Goal: Find specific page/section: Find specific page/section

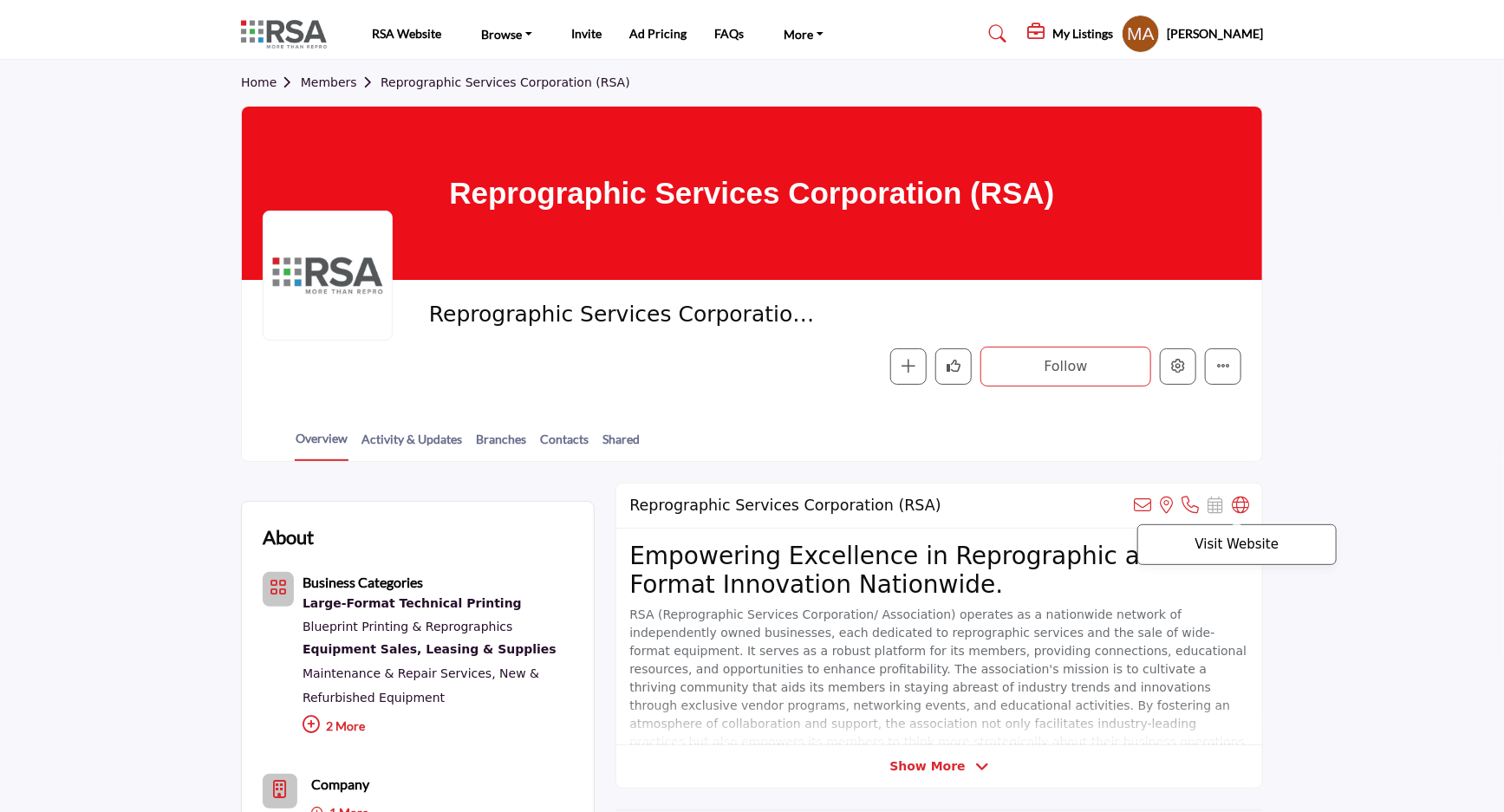
click at [1243, 511] on icon at bounding box center [1241, 506] width 17 height 17
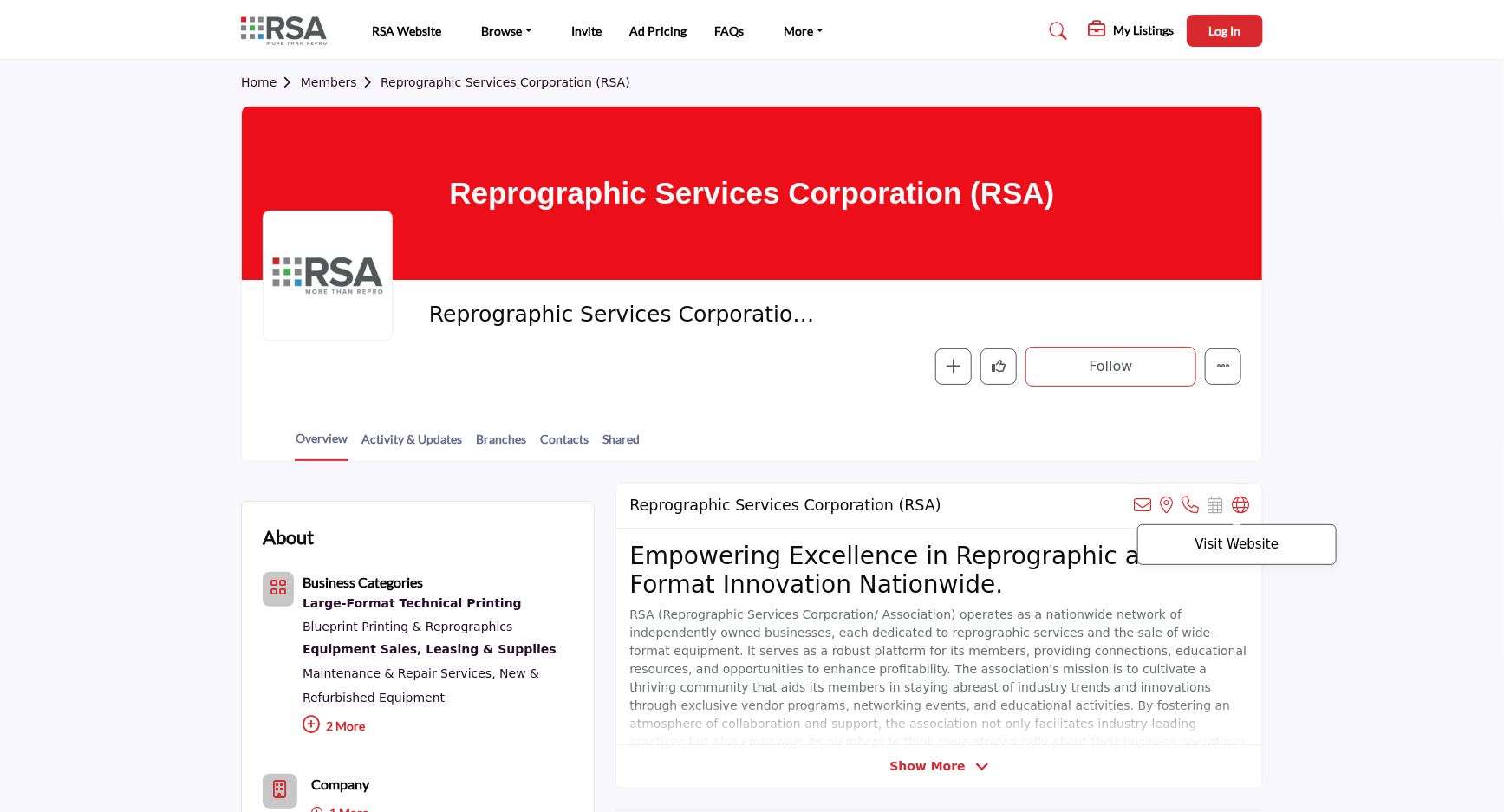
click at [1241, 548] on p "Visit Website" at bounding box center [1237, 544] width 180 height 13
click at [1232, 509] on icon at bounding box center [1241, 506] width 17 height 17
click at [323, 77] on link "Members" at bounding box center [340, 82] width 79 height 14
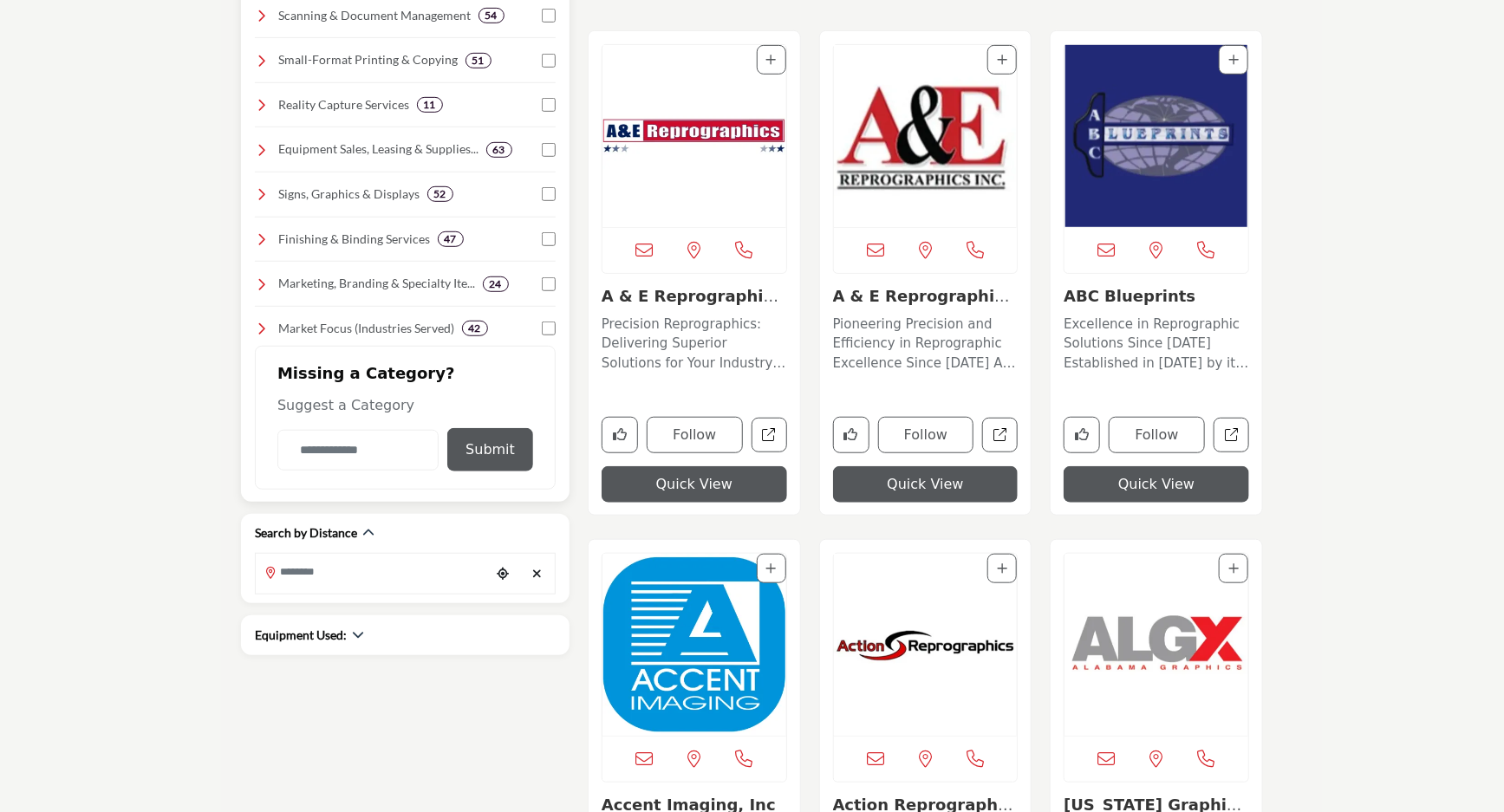
scroll to position [473, 0]
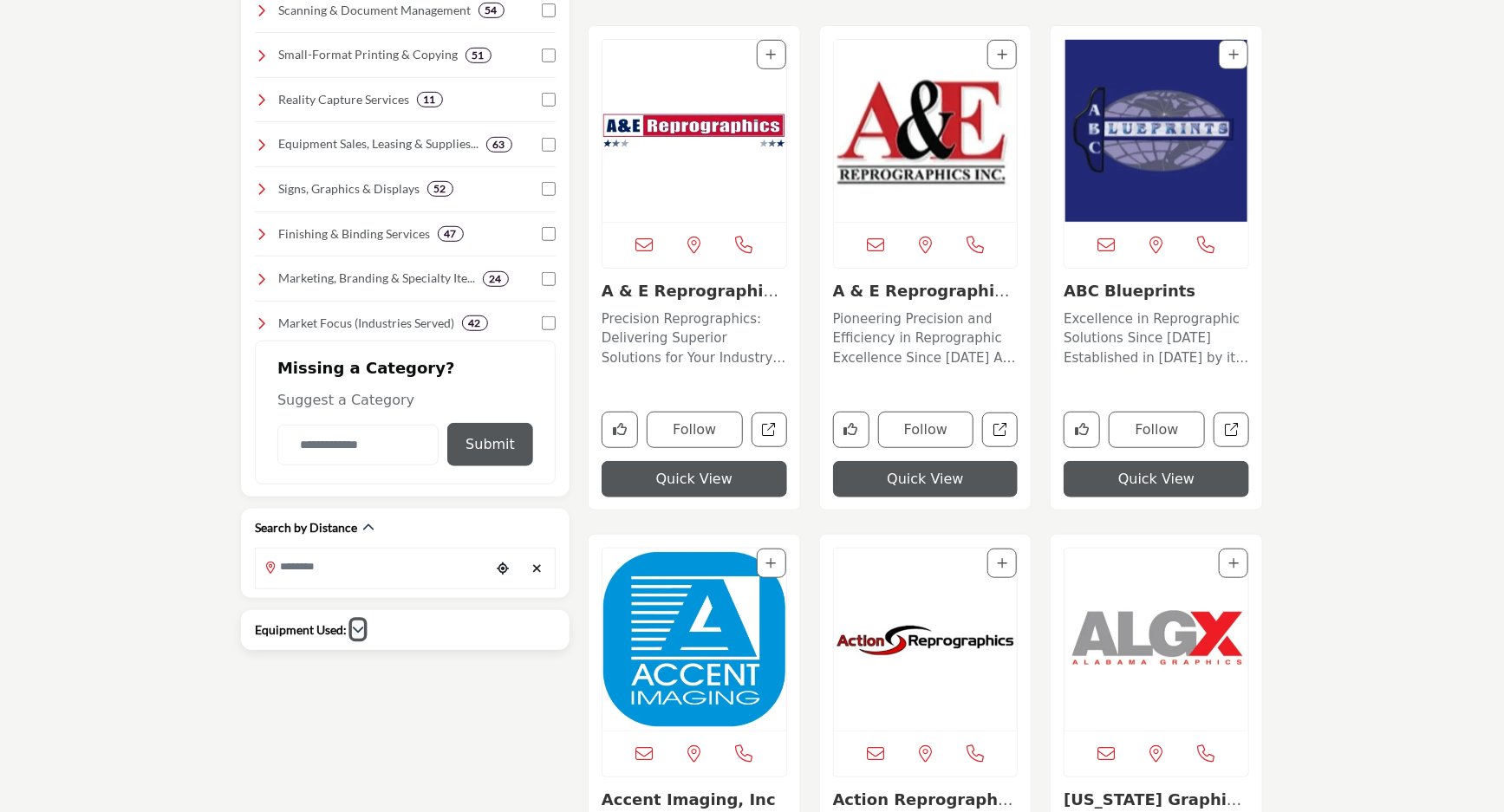
click at [356, 628] on icon "button" at bounding box center [358, 629] width 13 height 13
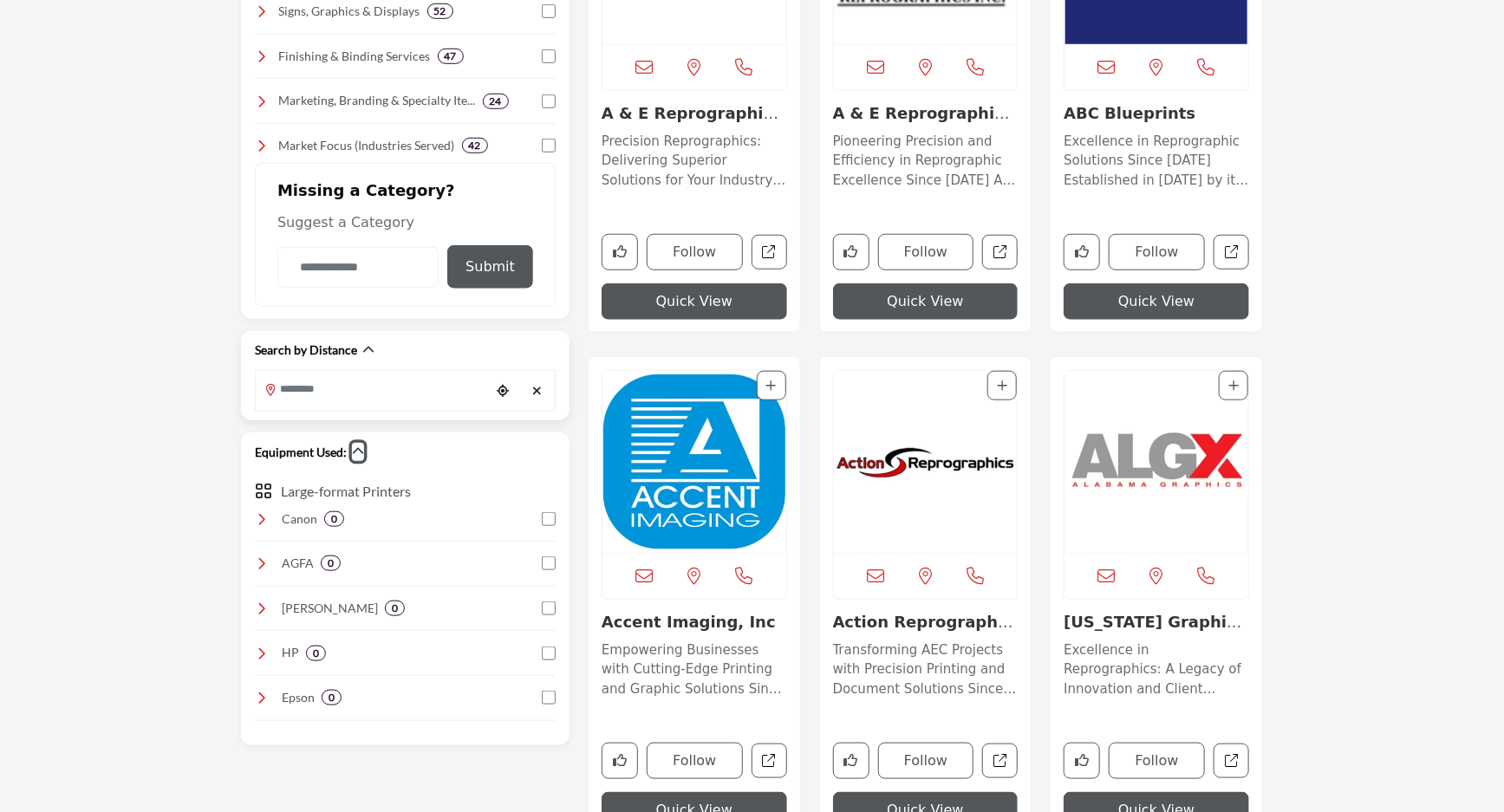
scroll to position [709, 0]
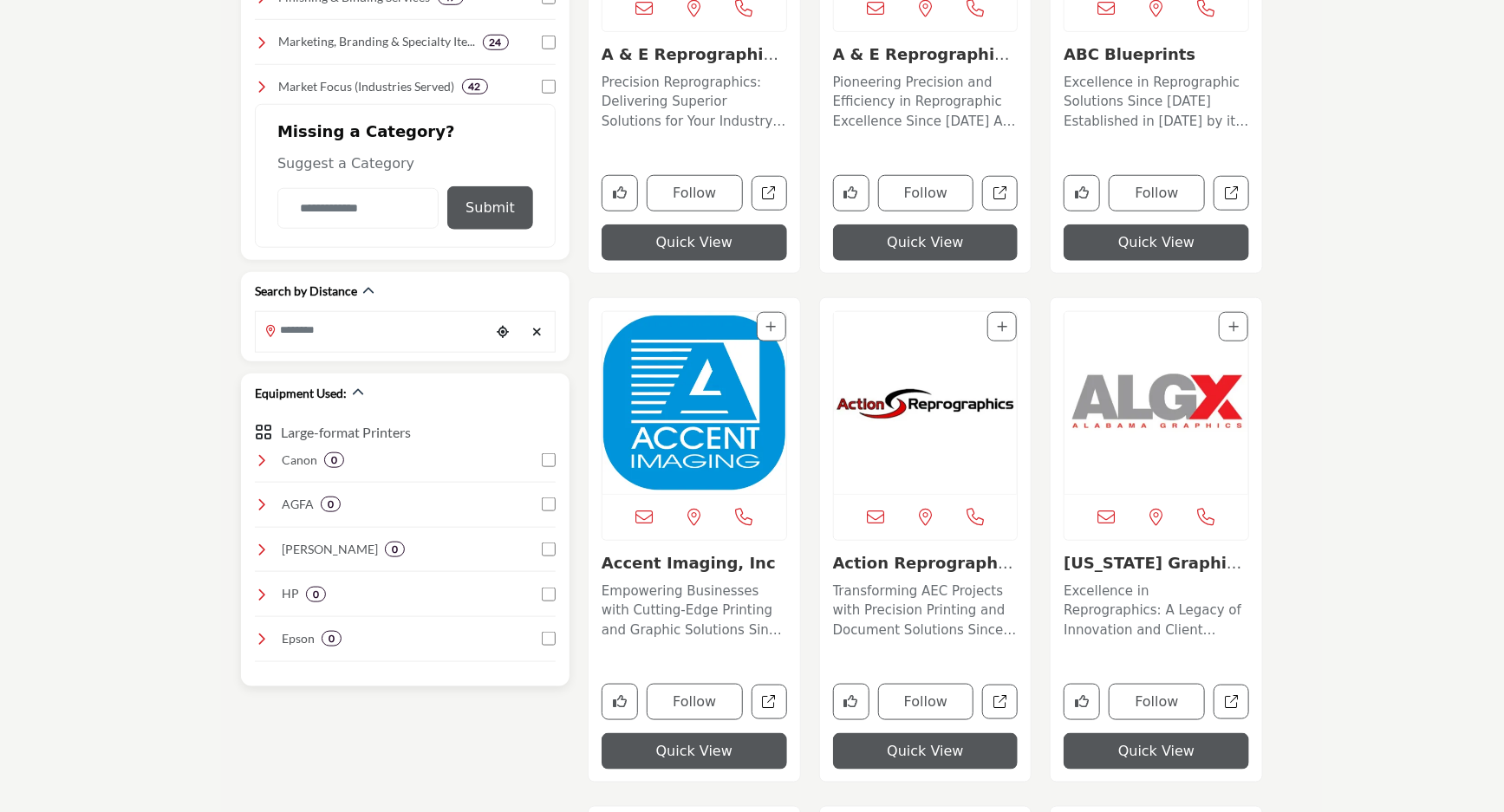
click at [261, 462] on icon at bounding box center [262, 460] width 14 height 14
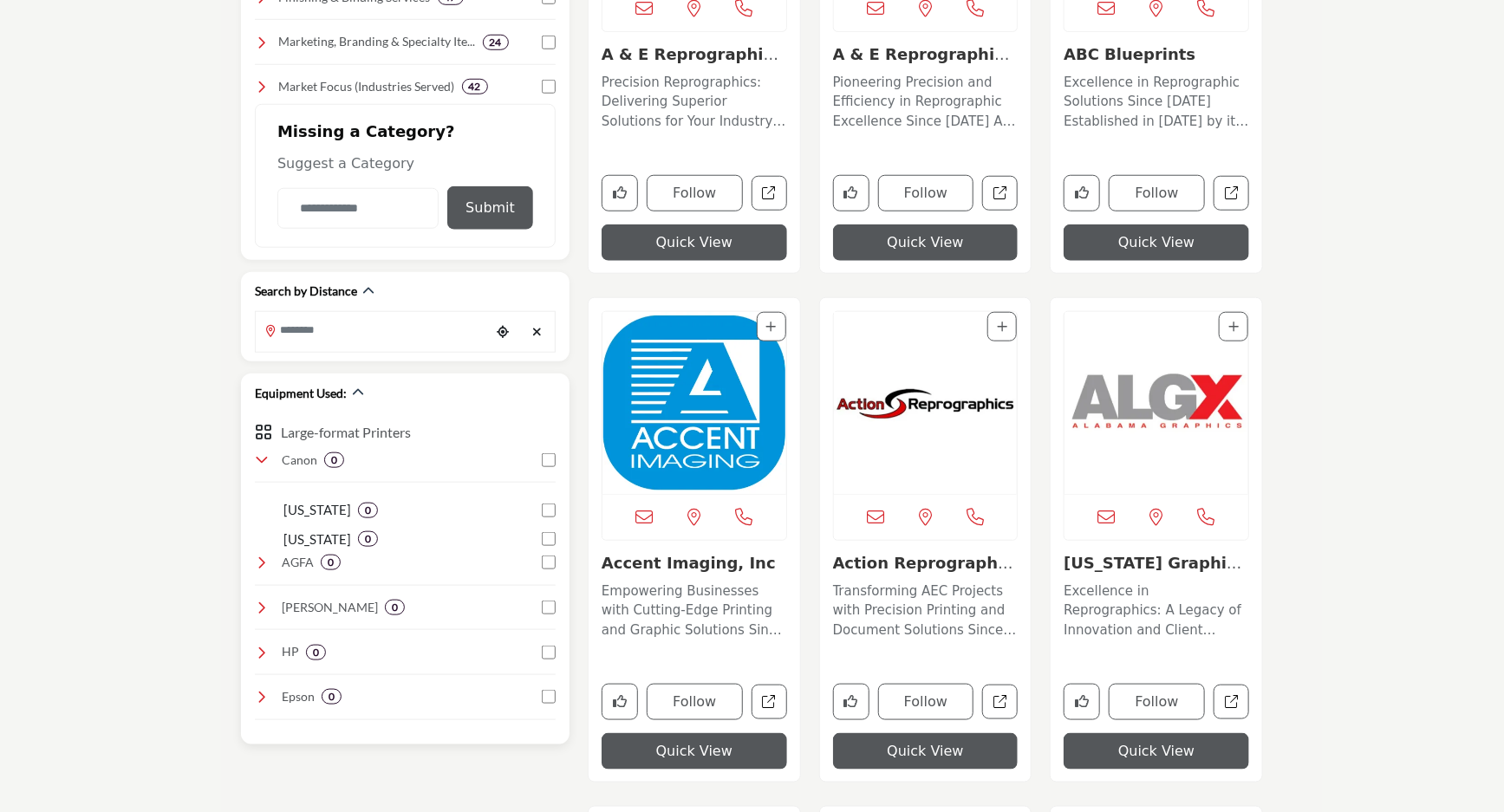
click at [263, 564] on icon at bounding box center [262, 563] width 14 height 14
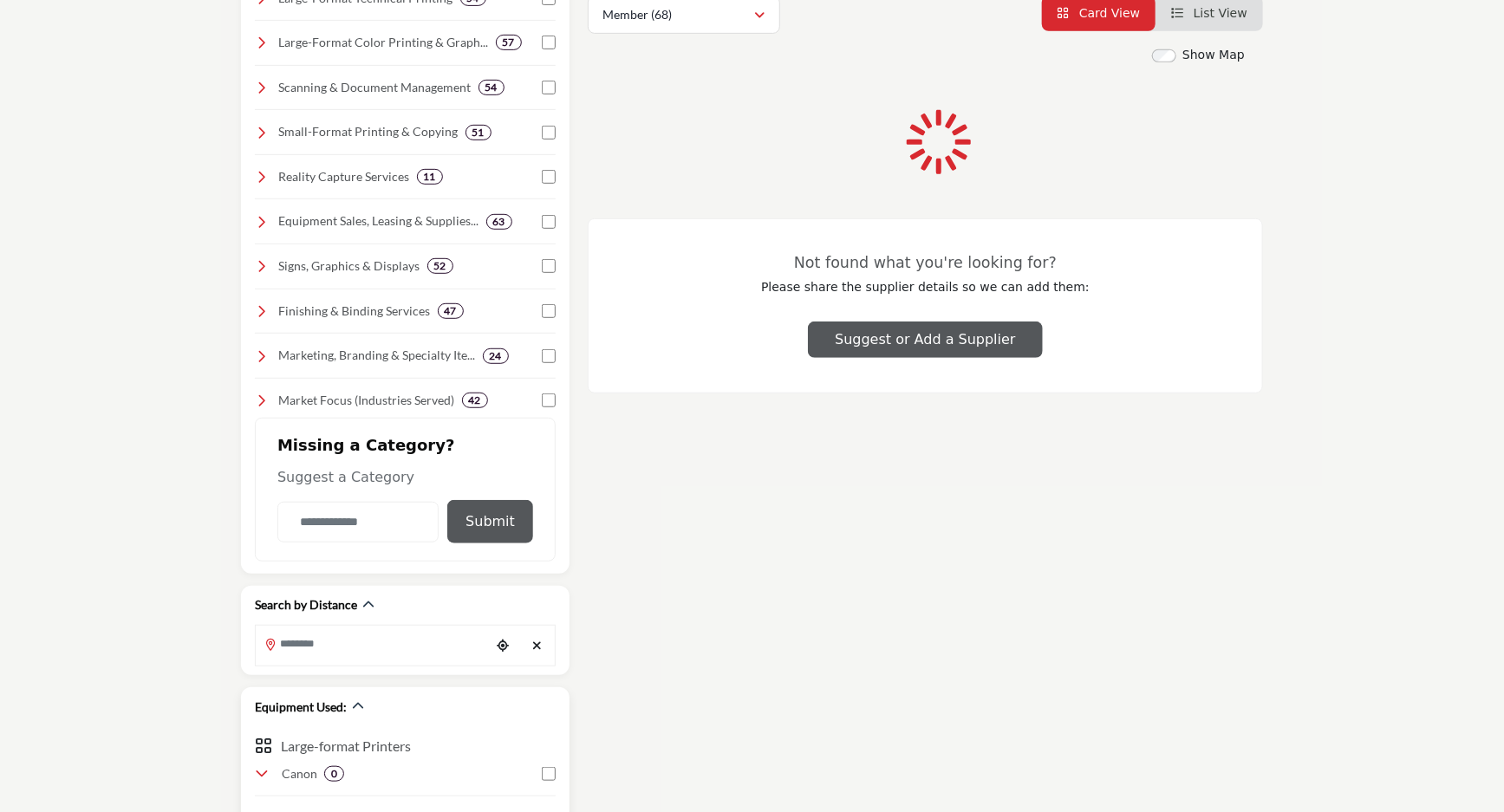
scroll to position [274, 0]
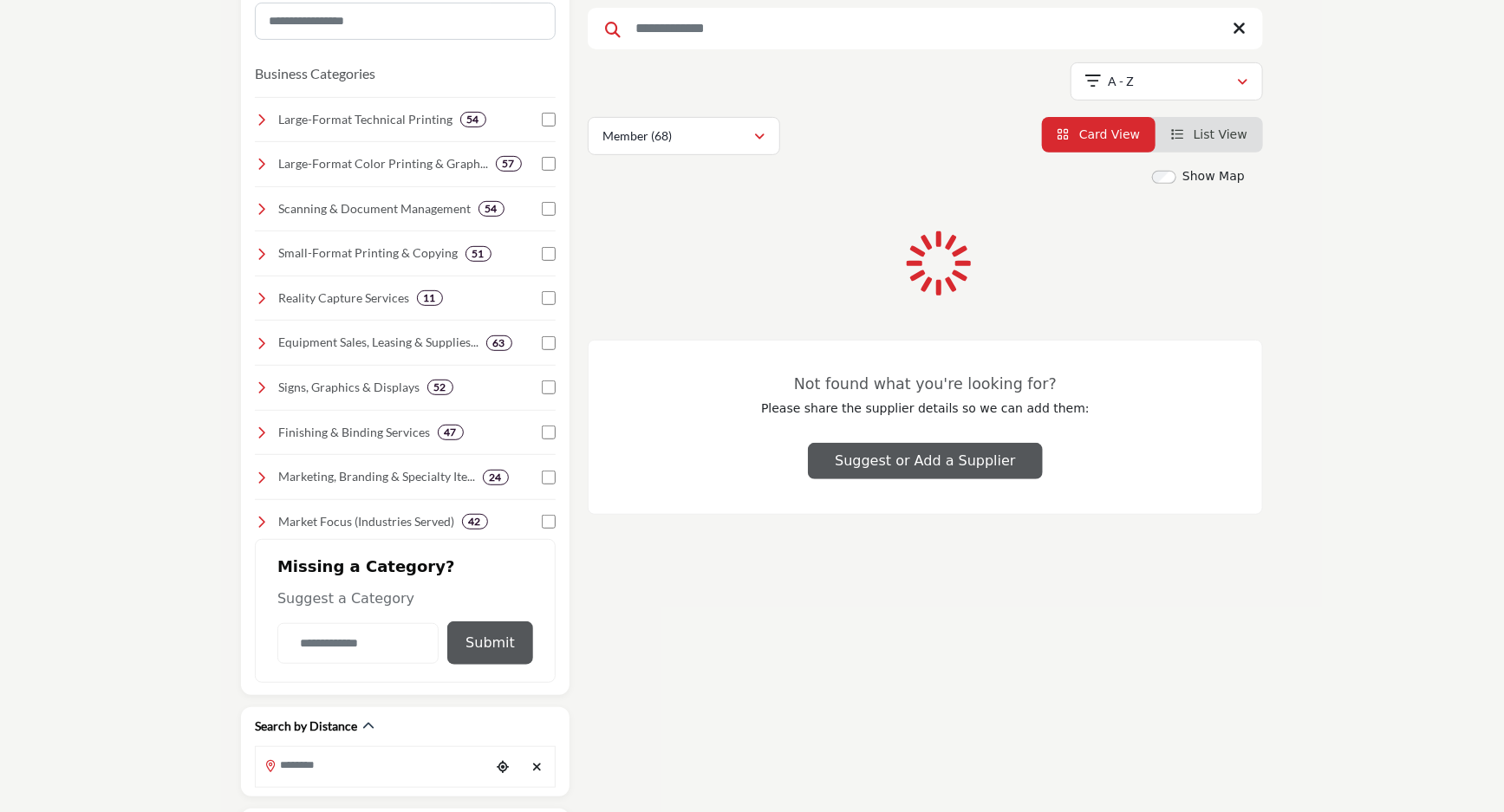
click at [552, 562] on div "Search by Category Business Categories Clear 54" at bounding box center [405, 570] width 329 height 1217
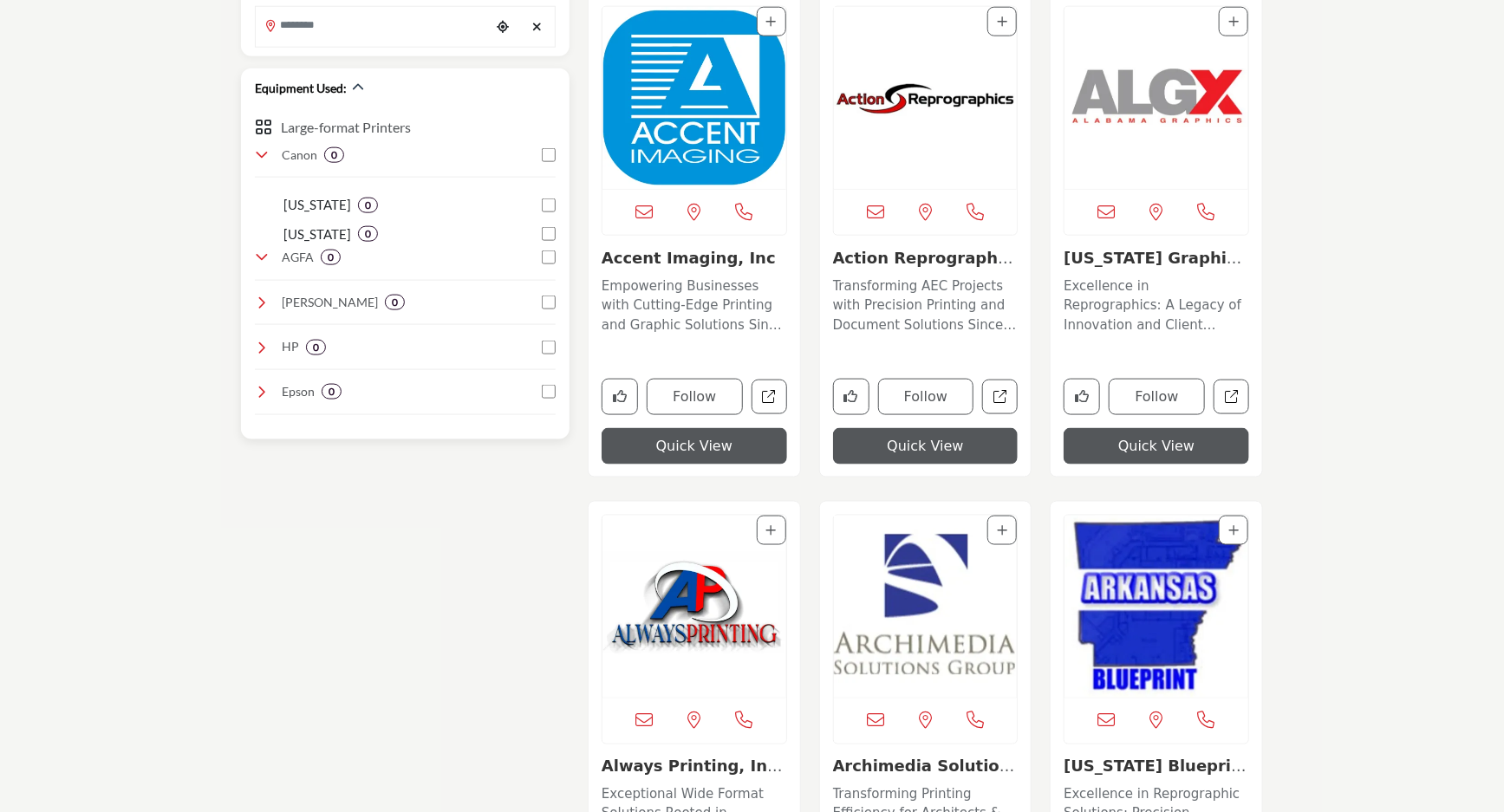
scroll to position [1024, 0]
